Goal: Task Accomplishment & Management: Complete application form

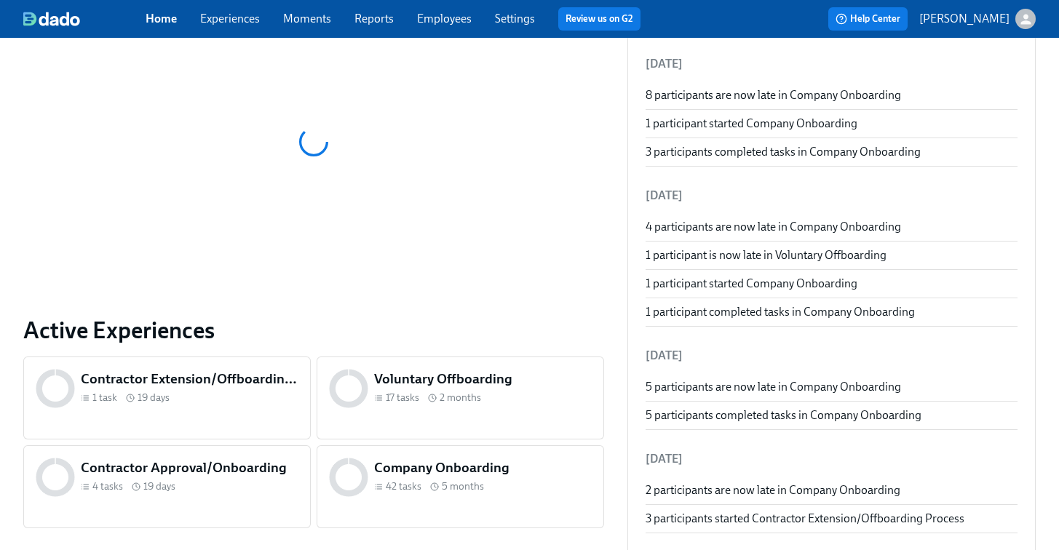
scroll to position [266, 0]
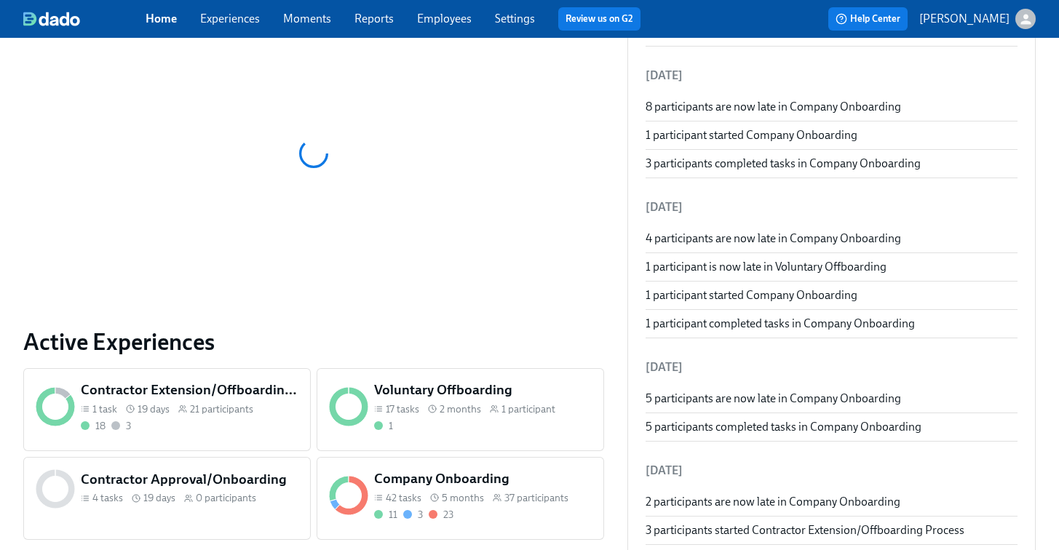
click at [509, 509] on div "11 3 23" at bounding box center [483, 515] width 218 height 14
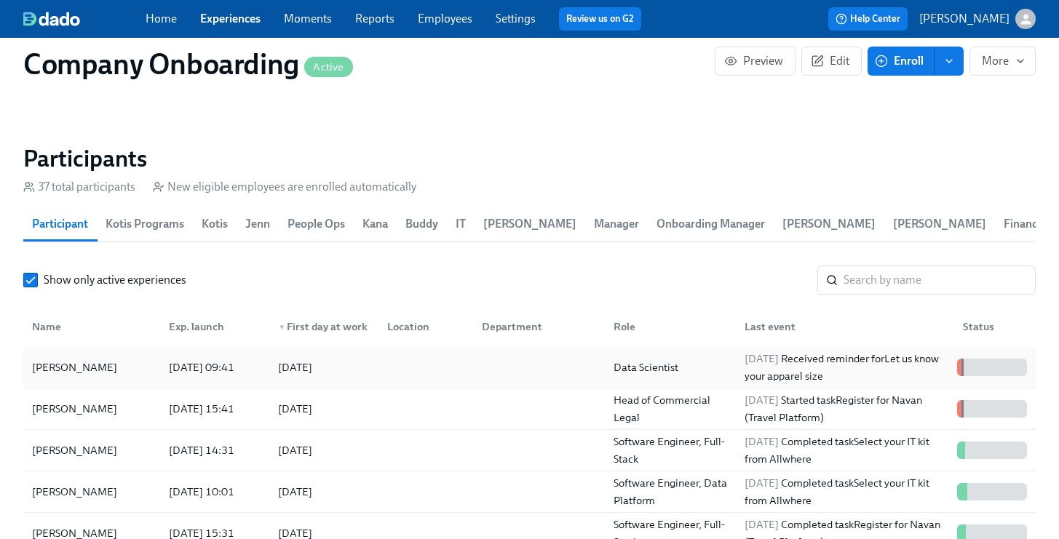
click at [462, 374] on div at bounding box center [422, 367] width 95 height 29
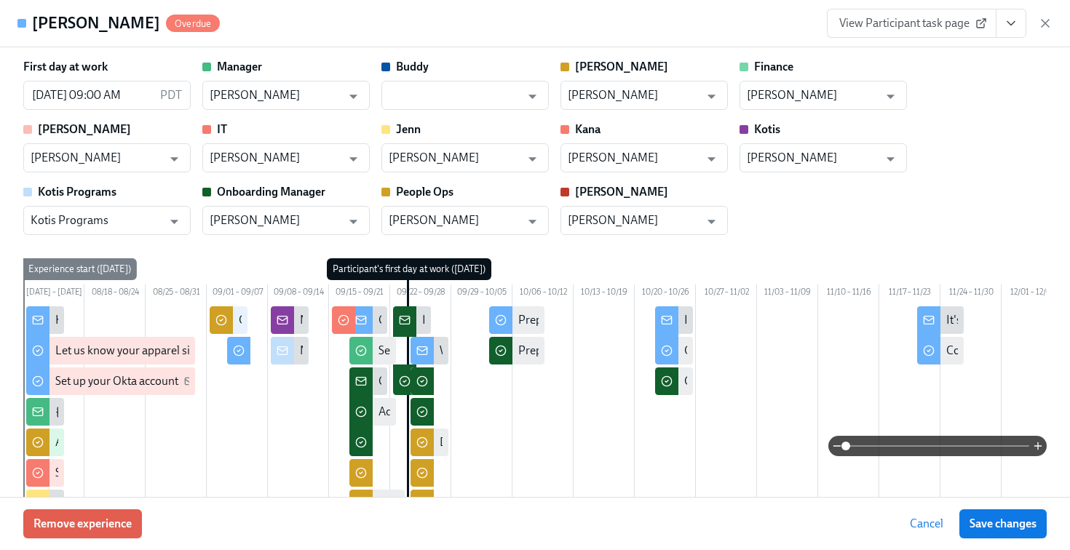
click at [1013, 29] on icon "View task page" at bounding box center [1010, 23] width 15 height 15
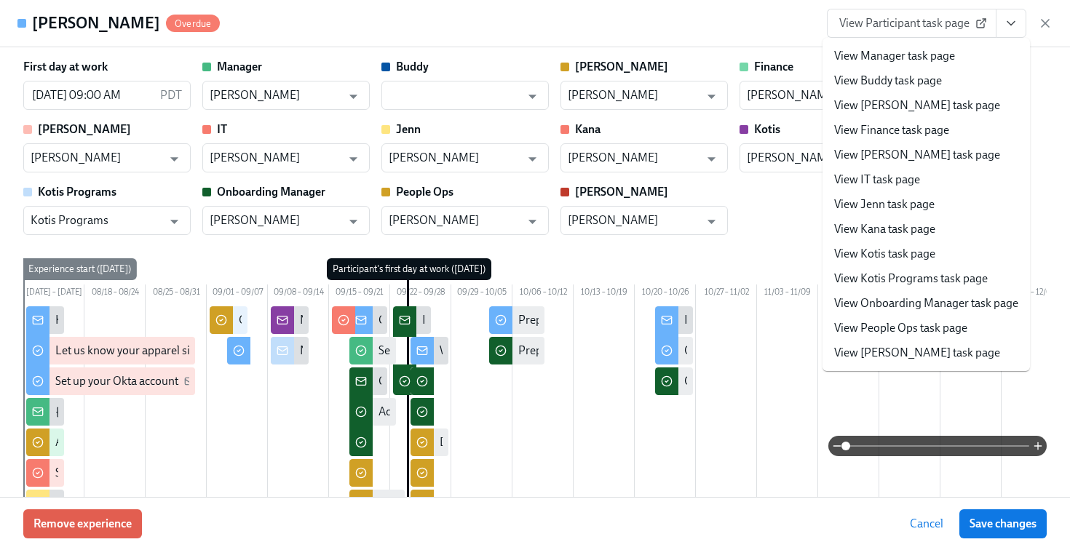
click at [932, 327] on link "View People Ops task page" at bounding box center [900, 328] width 133 height 16
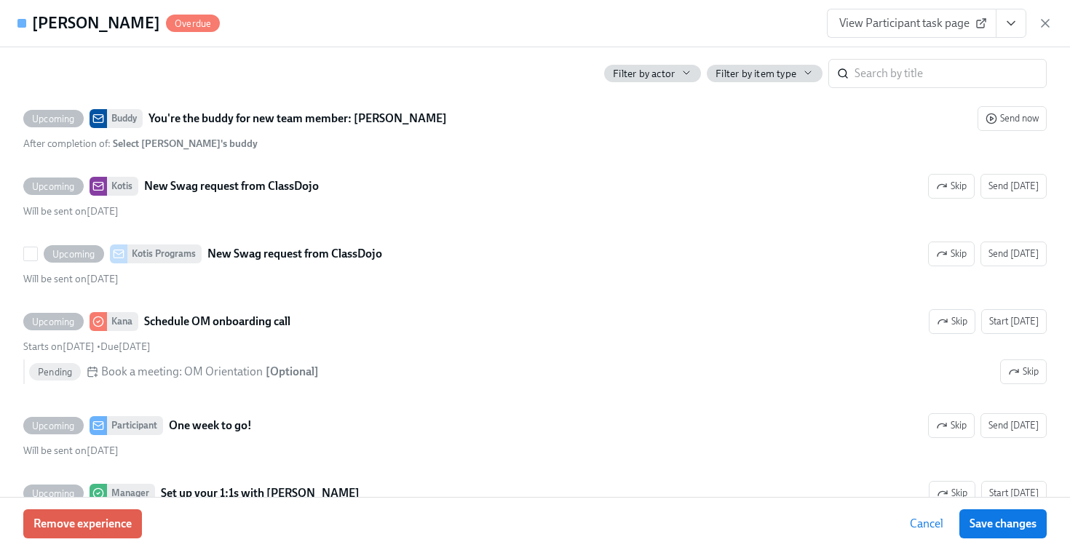
scroll to position [2263, 0]
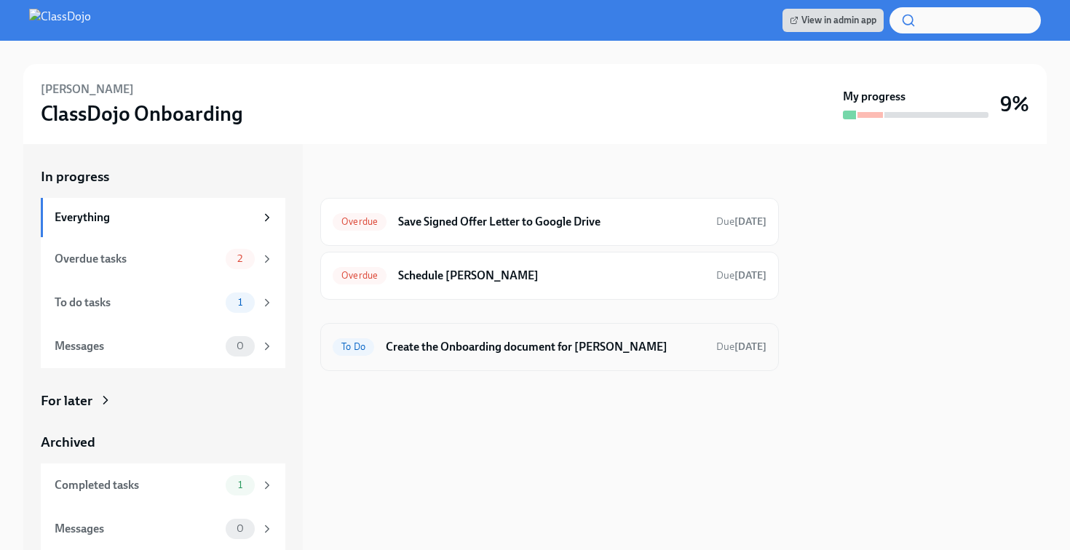
click at [600, 357] on div "To Do Create the Onboarding document for Xinhui Wang Due tomorrow" at bounding box center [549, 346] width 434 height 23
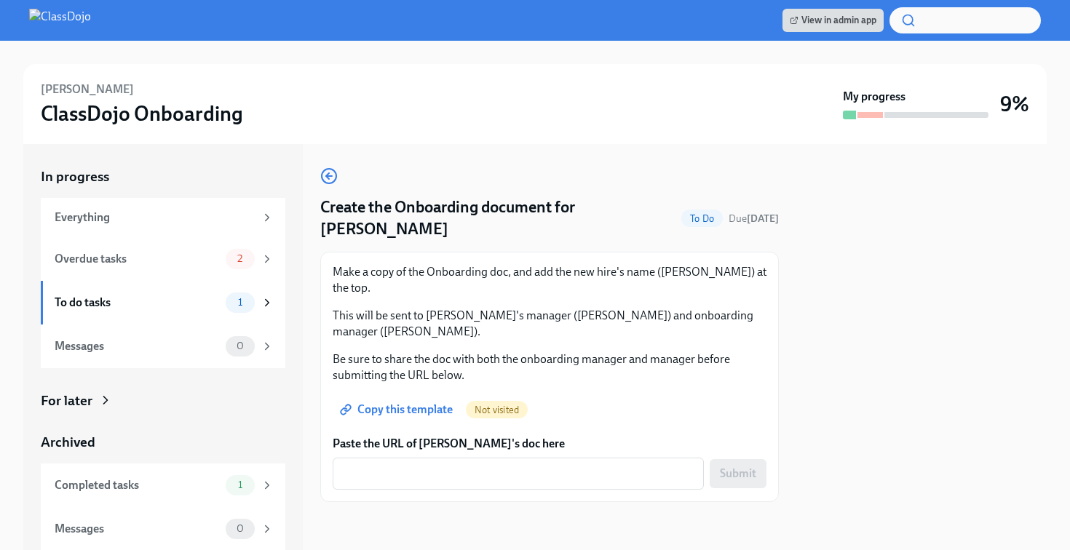
click at [415, 402] on span "Copy this template" at bounding box center [398, 409] width 110 height 15
drag, startPoint x: 582, startPoint y: 210, endPoint x: 383, endPoint y: 226, distance: 200.1
click at [383, 226] on h4 "Create the Onboarding document for [PERSON_NAME]" at bounding box center [497, 218] width 355 height 44
copy h4 "[PERSON_NAME]"
click at [419, 458] on div "x ​" at bounding box center [517, 474] width 371 height 32
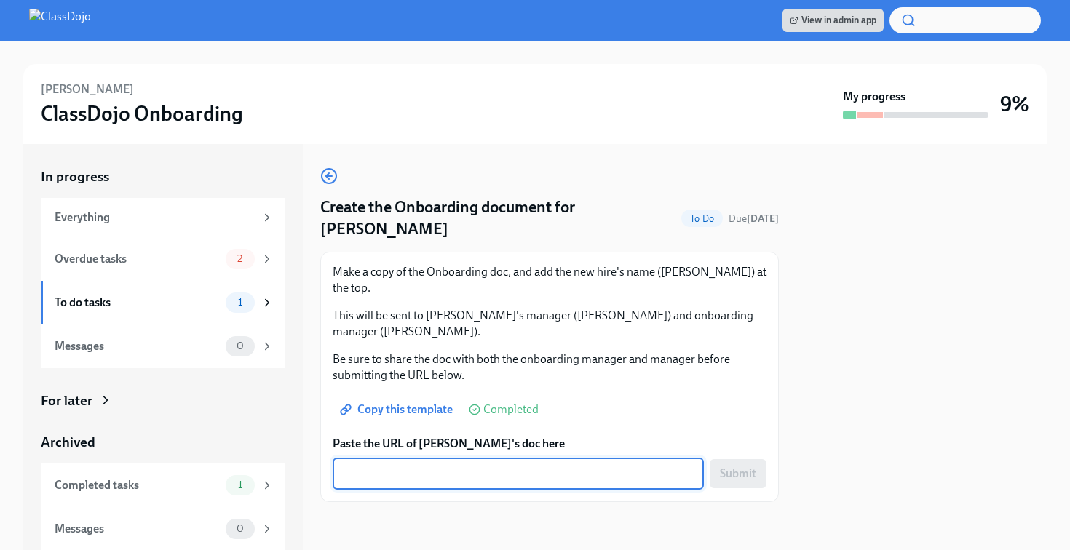
paste textarea "https://docs.google.com/document/d/1HibVuXdOLNqdQt8FW7jkjJXuqO-PIchTQt7acqGmwzk…"
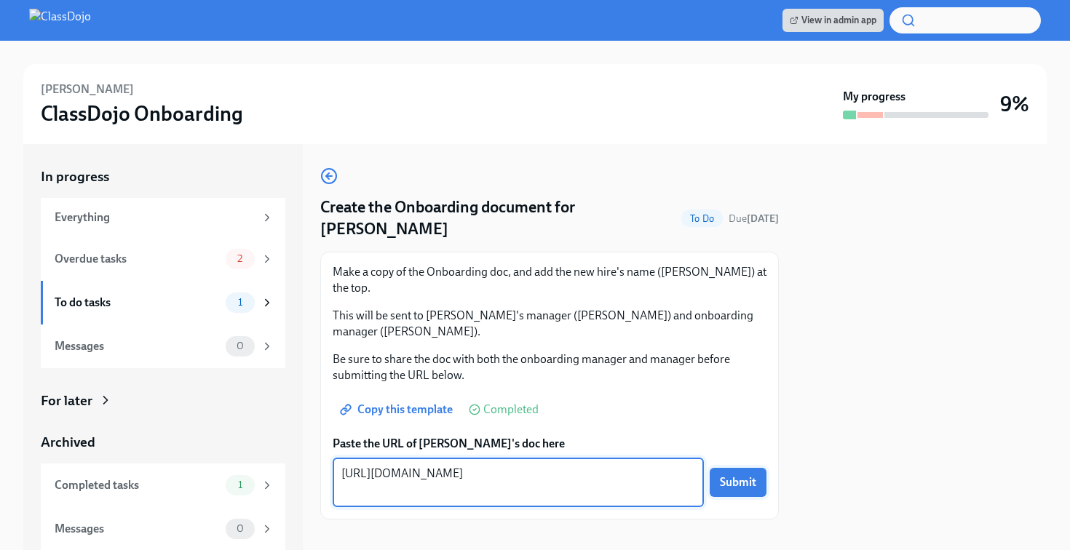
type textarea "https://docs.google.com/document/d/1HibVuXdOLNqdQt8FW7jkjJXuqO-PIchTQt7acqGmwzk…"
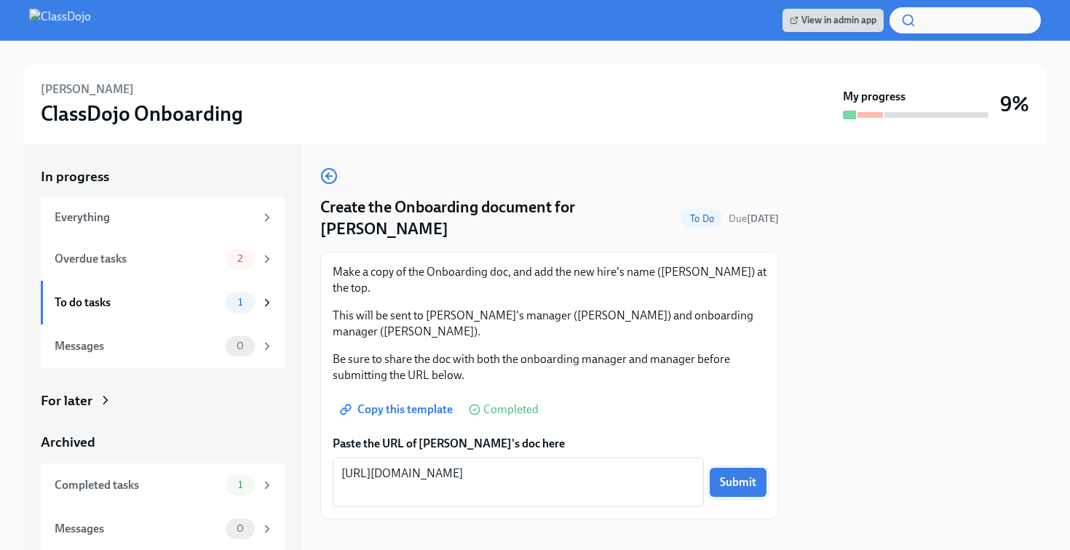
click at [729, 475] on span "Submit" at bounding box center [738, 482] width 36 height 15
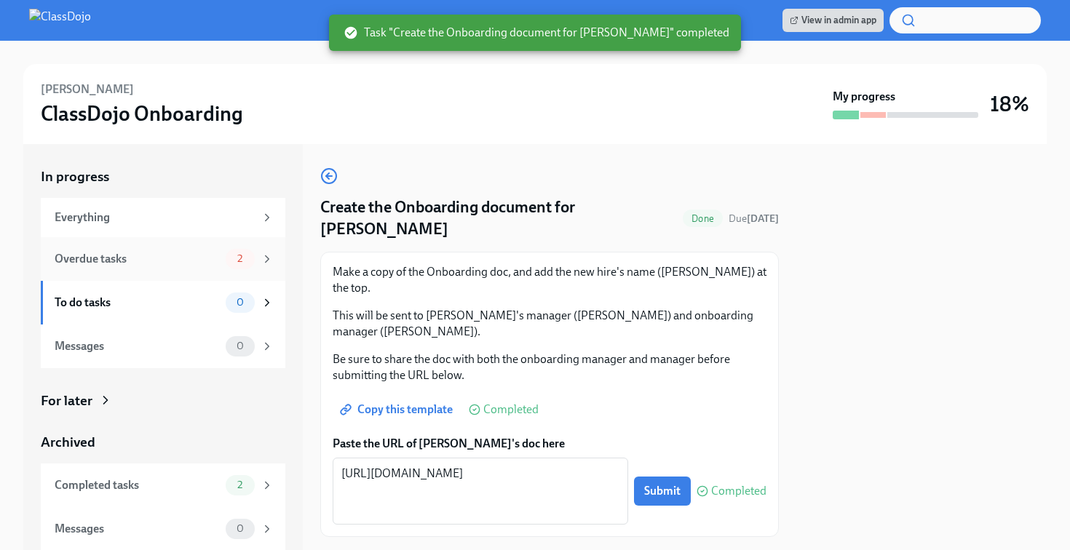
click at [167, 260] on div "Overdue tasks" at bounding box center [137, 259] width 165 height 16
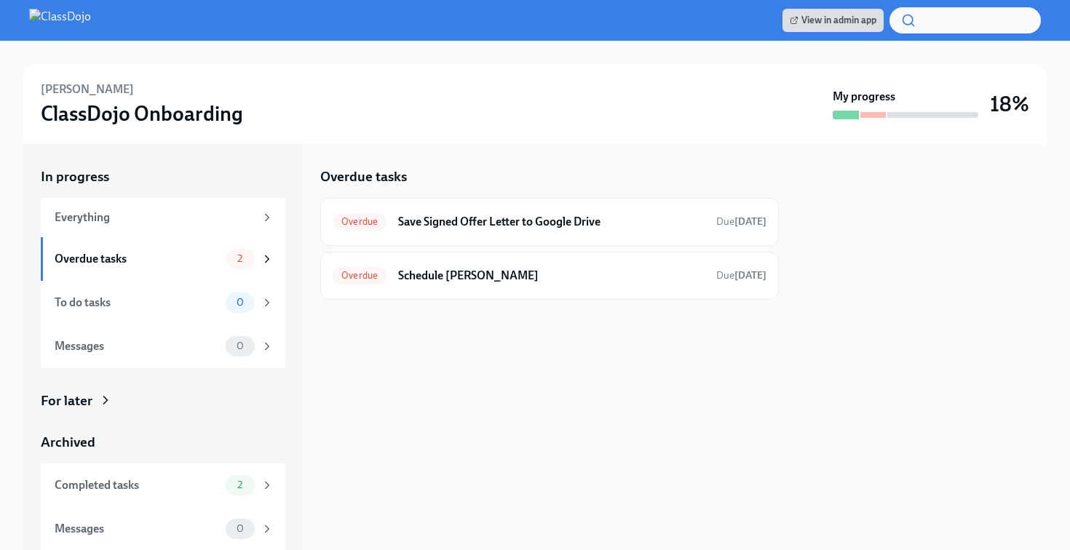
click at [84, 26] on img at bounding box center [60, 20] width 62 height 23
